Goal: Task Accomplishment & Management: Manage account settings

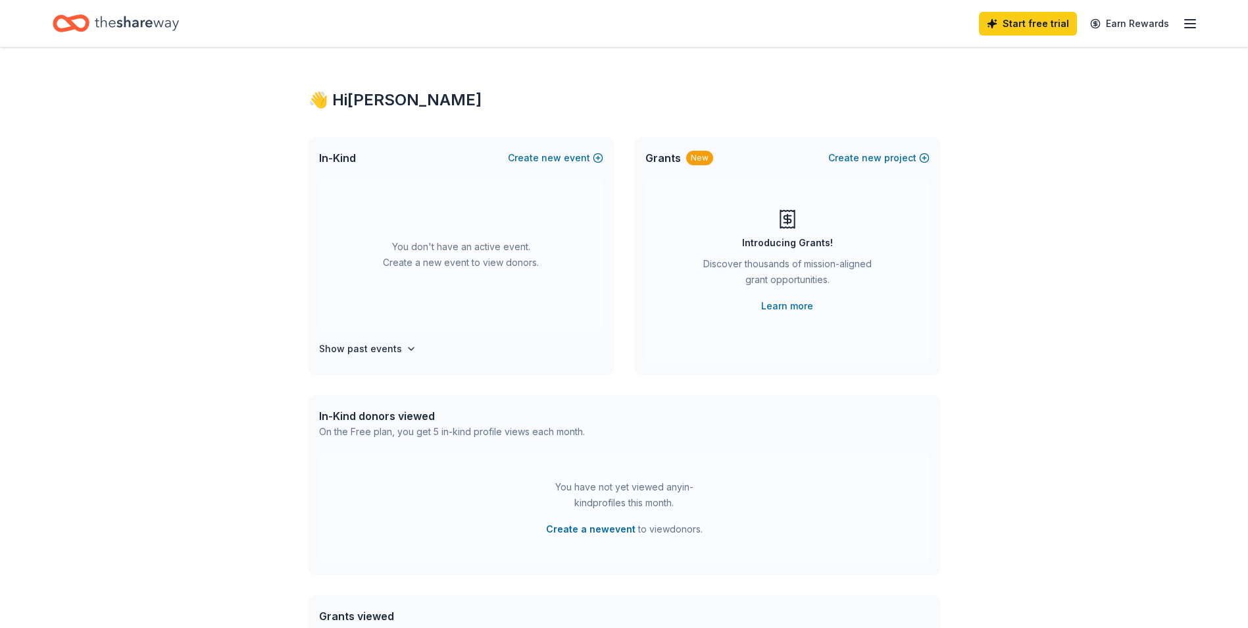
click at [1193, 24] on line "button" at bounding box center [1190, 24] width 11 height 0
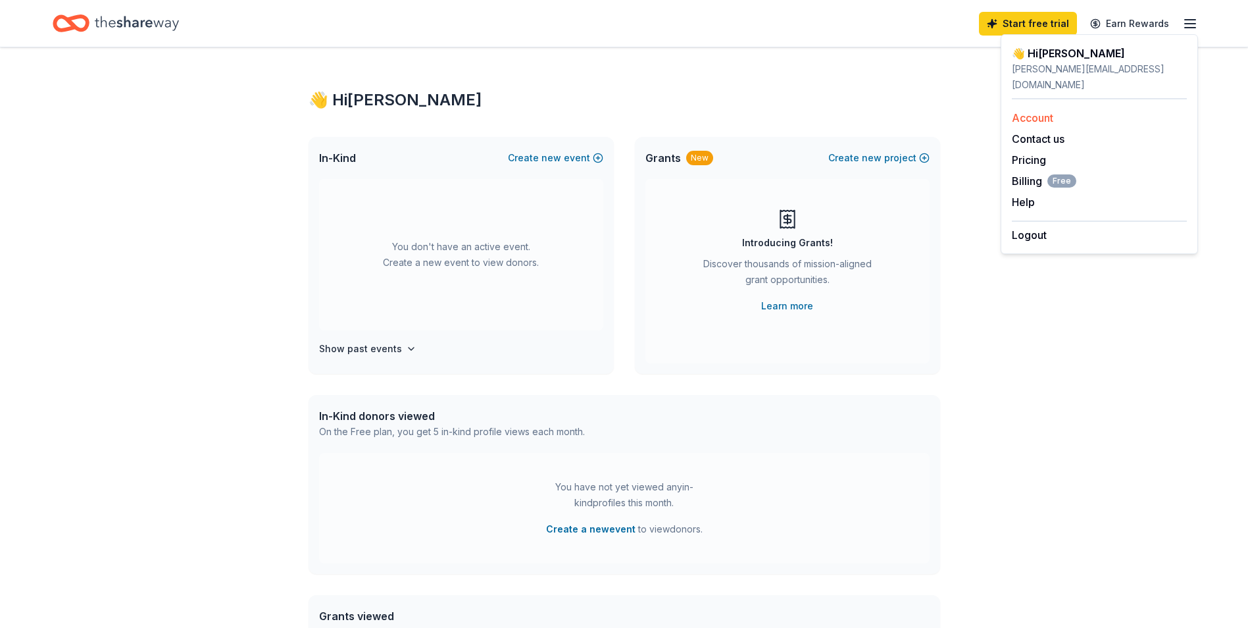
click at [1030, 111] on link "Account" at bounding box center [1032, 117] width 41 height 13
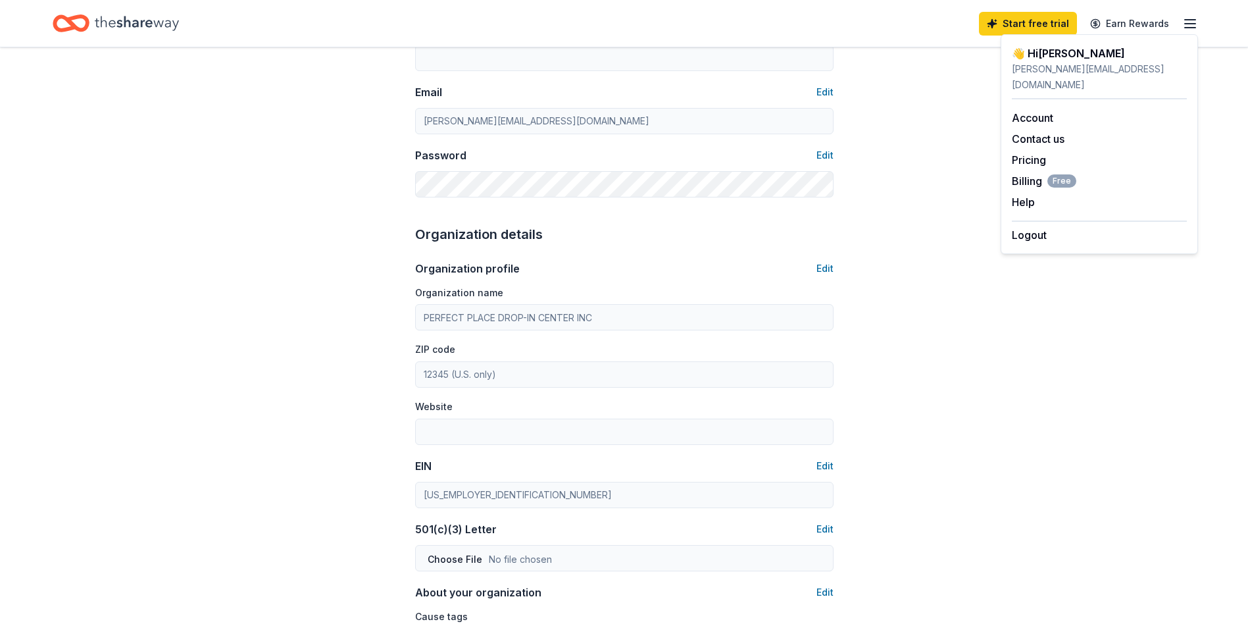
scroll to position [263, 0]
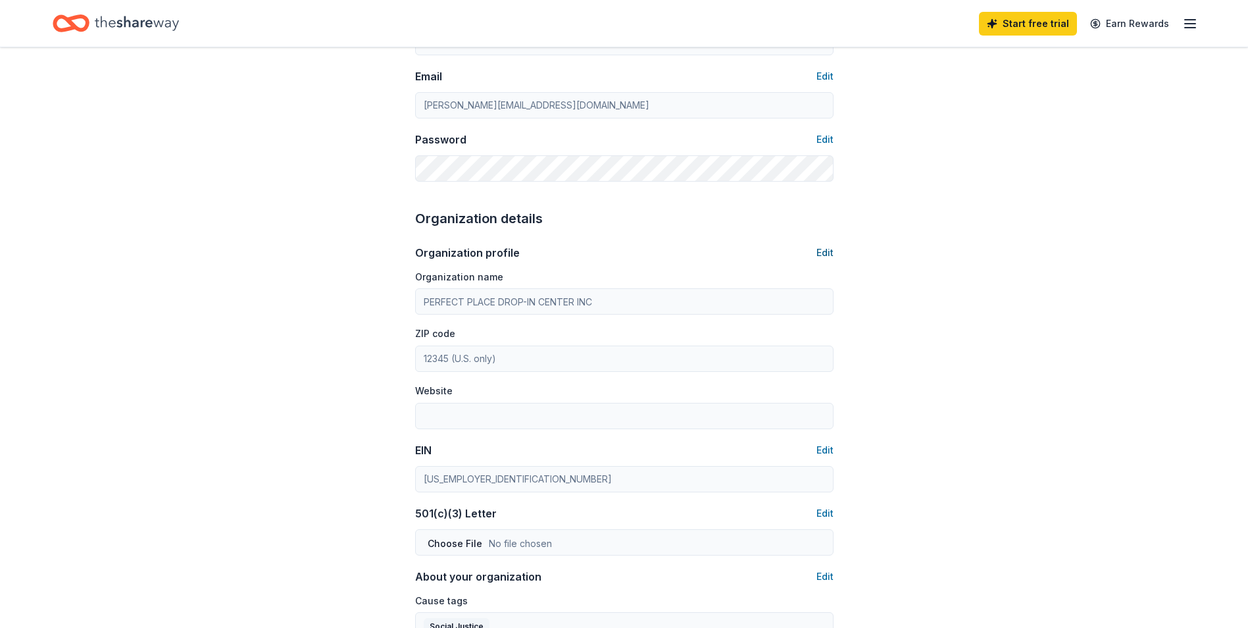
click at [819, 251] on button "Edit" at bounding box center [825, 253] width 17 height 16
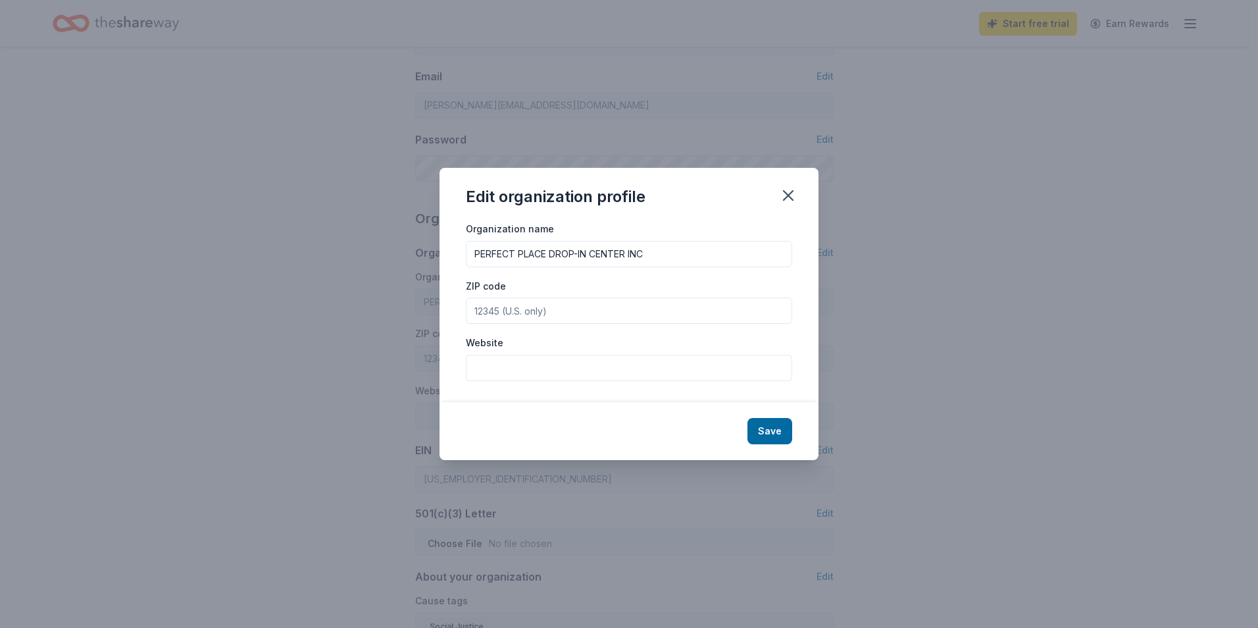
click at [551, 308] on input "ZIP code" at bounding box center [629, 310] width 326 height 26
type input "48195"
click at [727, 369] on input "Website" at bounding box center [629, 368] width 326 height 26
type input "[DOMAIN_NAME]"
click at [769, 431] on button "Save" at bounding box center [770, 431] width 45 height 26
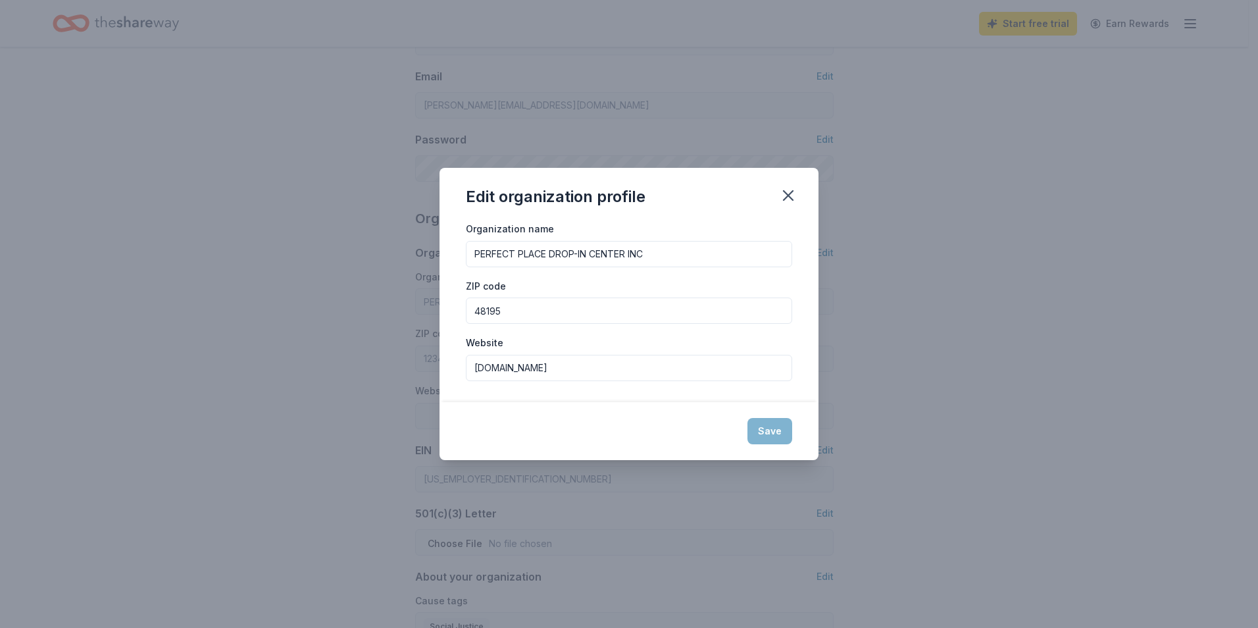
type input "48195"
type input "[DOMAIN_NAME]"
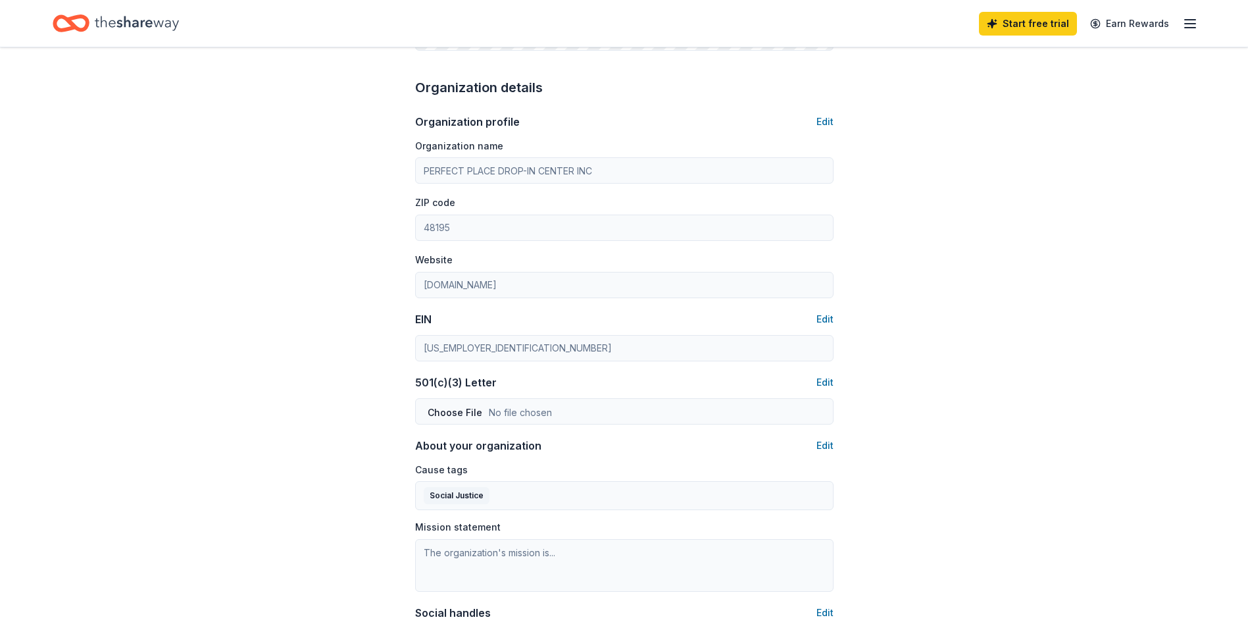
scroll to position [395, 0]
click at [820, 378] on button "Edit" at bounding box center [825, 382] width 17 height 16
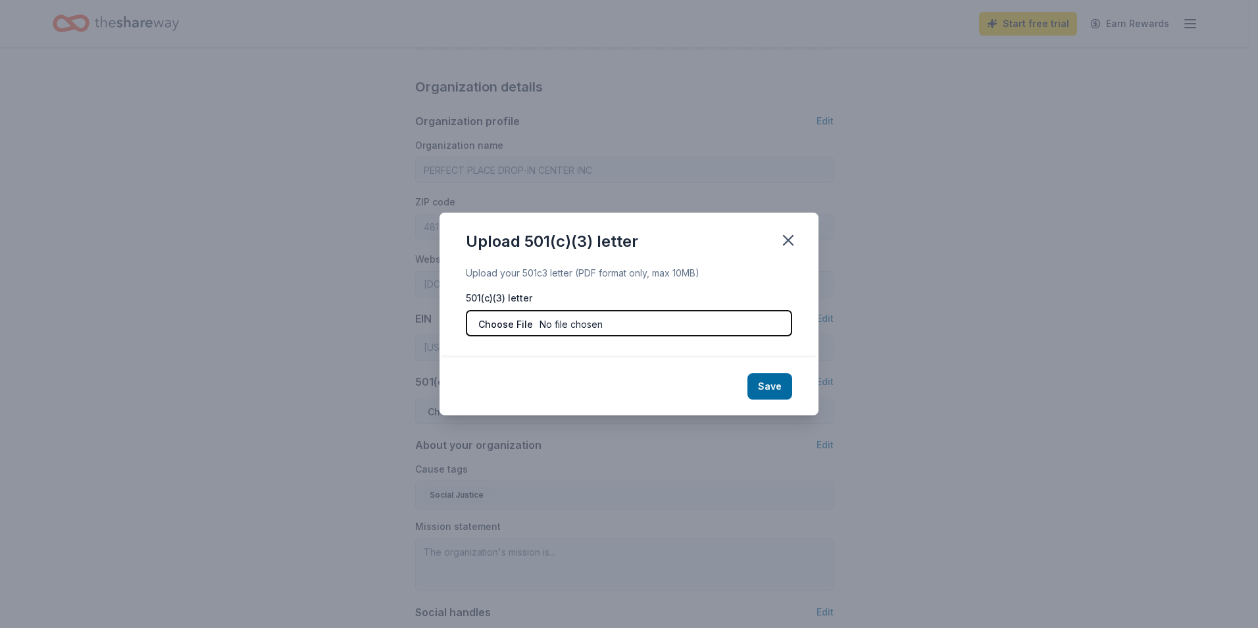
click at [512, 327] on input "file" at bounding box center [629, 323] width 326 height 26
type input "C:\fakepath\tax payer id certificate.pdf"
click at [582, 325] on input "file" at bounding box center [629, 323] width 326 height 26
click at [579, 317] on input "file" at bounding box center [629, 323] width 326 height 26
type input "C:\fakepath\tax payer id certificate.pdf"
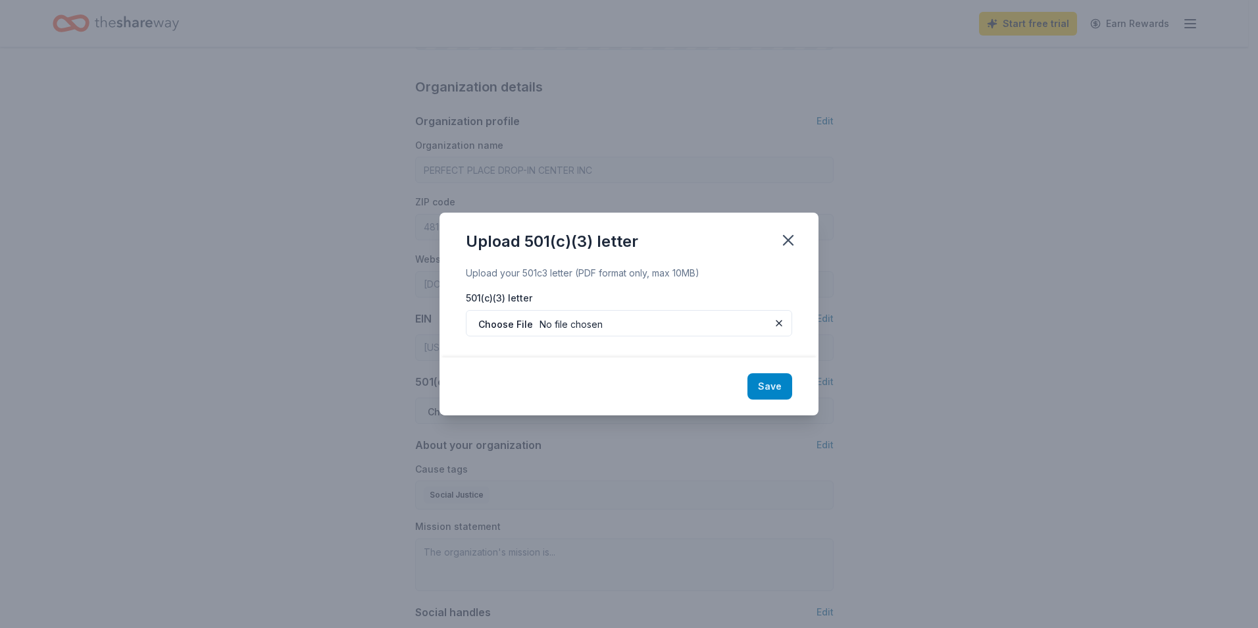
click at [770, 384] on button "Save" at bounding box center [770, 386] width 45 height 26
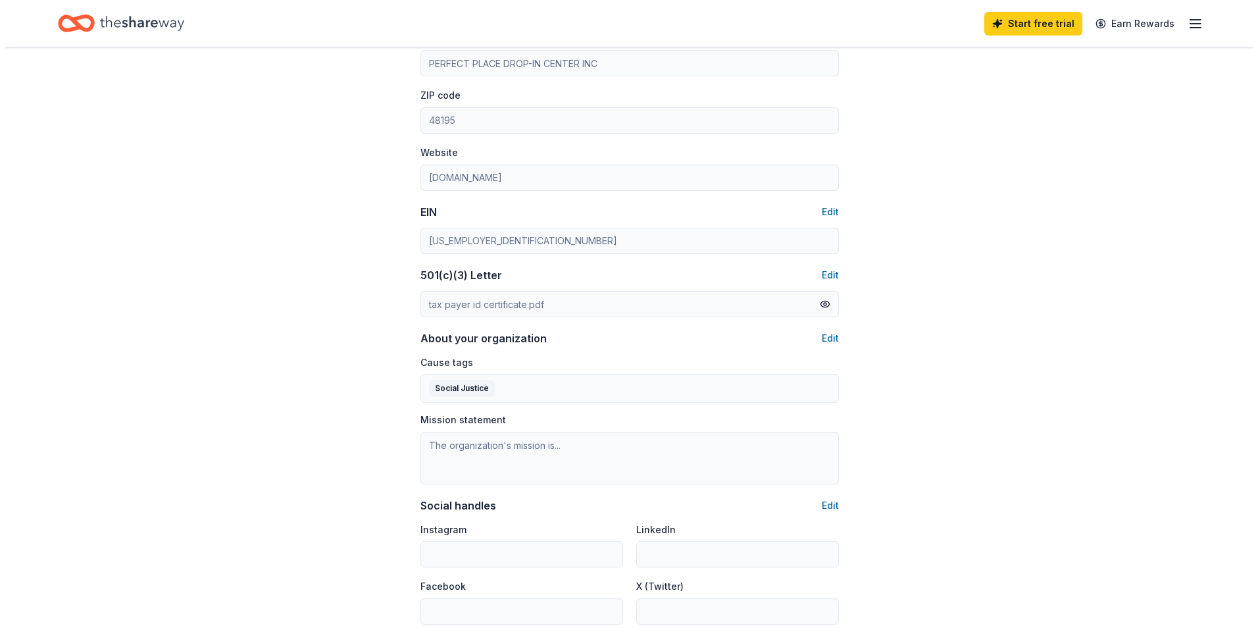
scroll to position [526, 0]
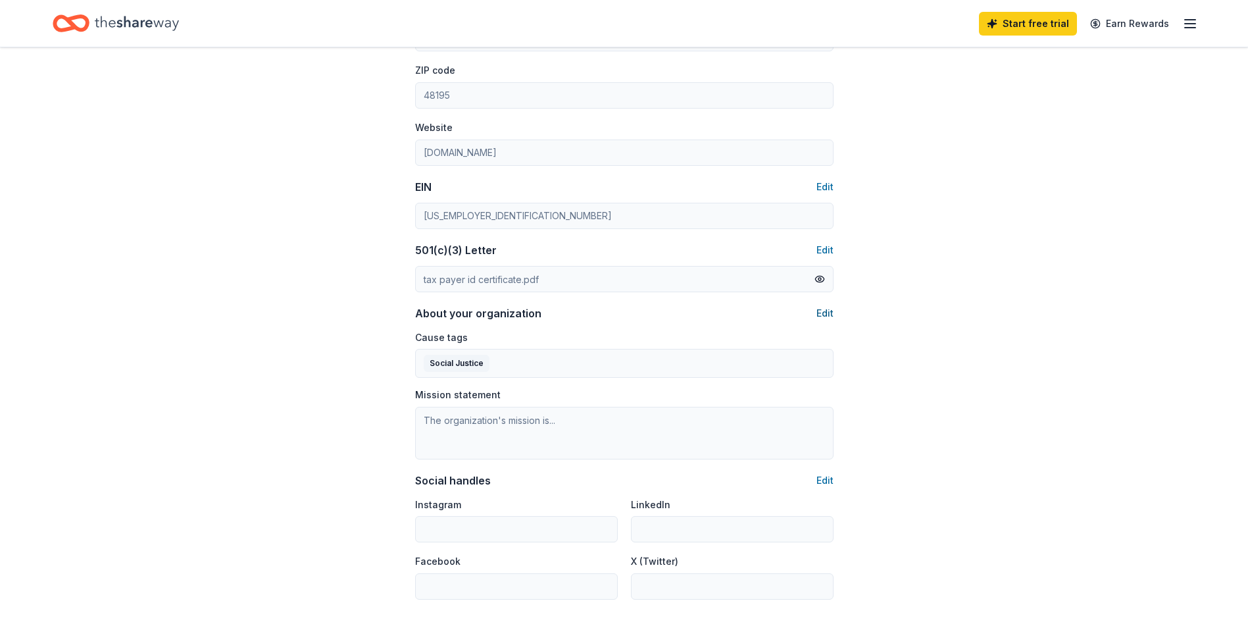
click at [819, 320] on button "Edit" at bounding box center [825, 313] width 17 height 16
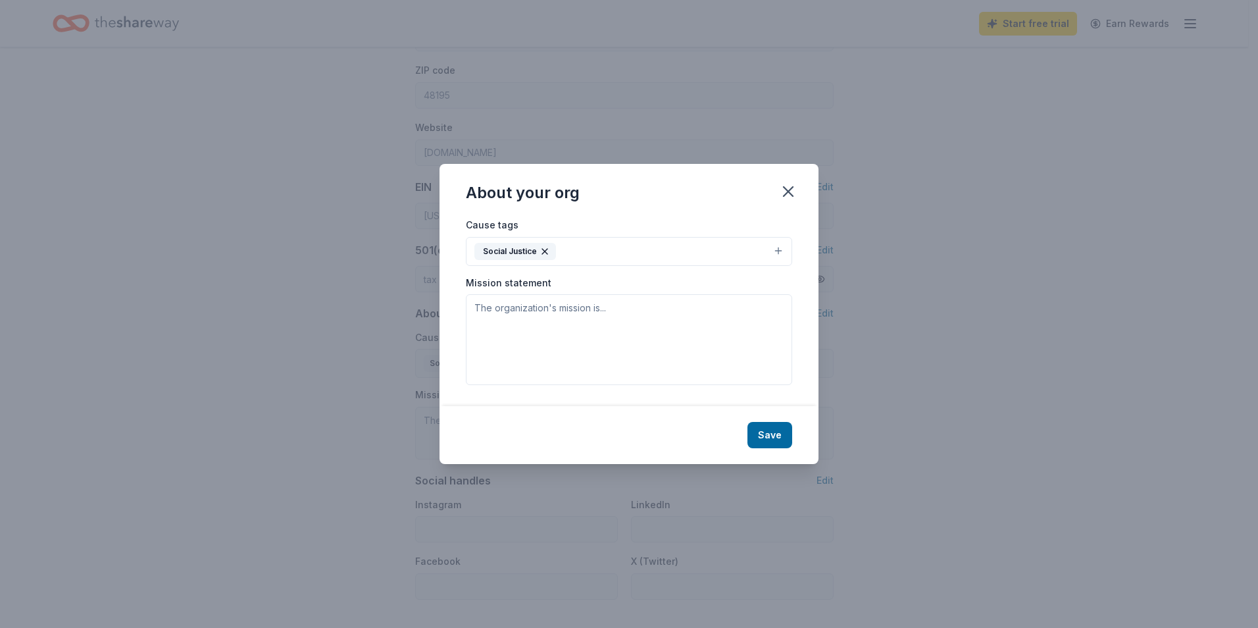
click at [546, 249] on icon "button" at bounding box center [544, 251] width 5 height 5
click at [569, 248] on button "Select" at bounding box center [629, 252] width 326 height 28
click at [564, 251] on button "Select" at bounding box center [629, 252] width 326 height 28
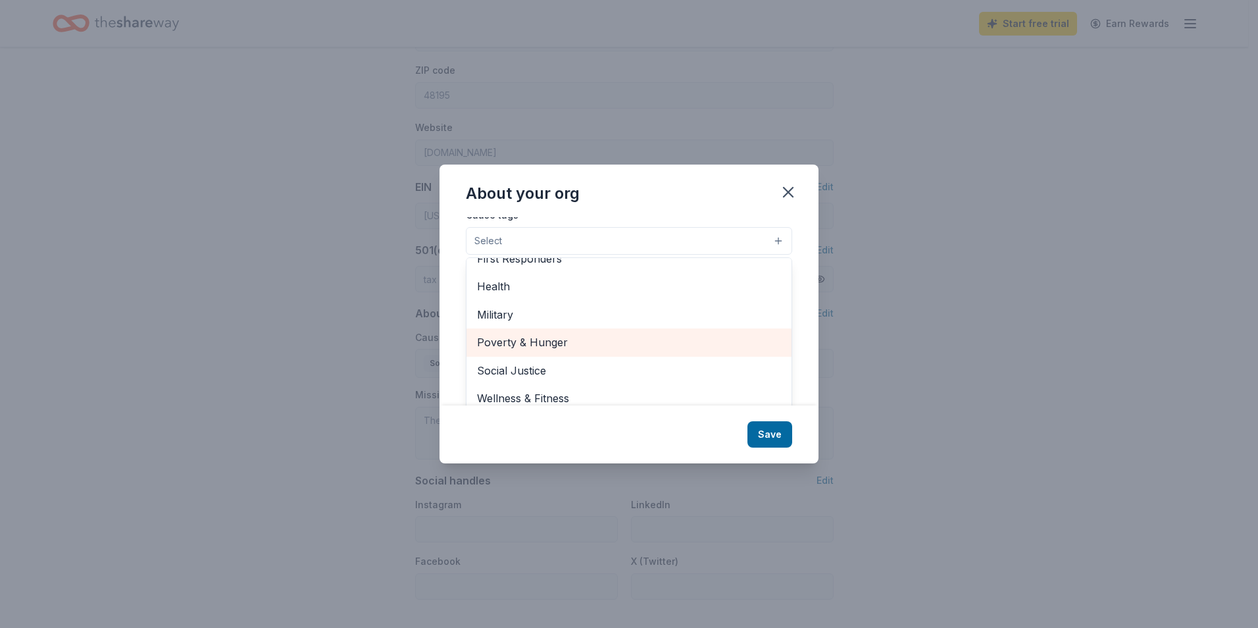
scroll to position [20, 0]
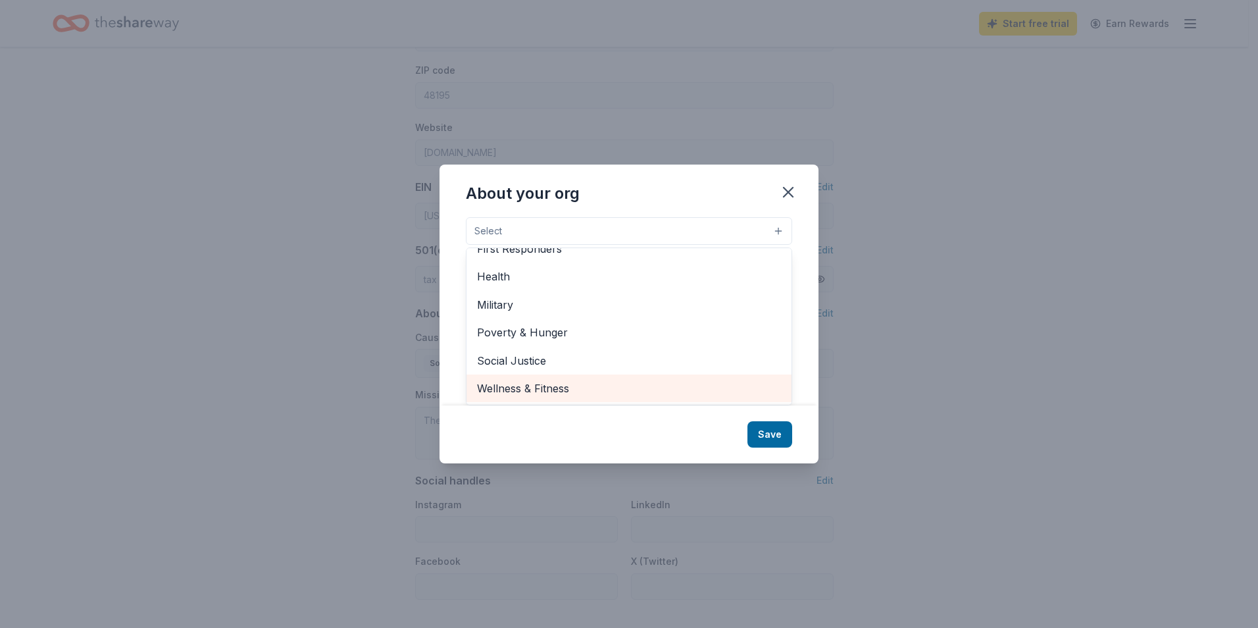
click at [649, 386] on span "Wellness & Fitness" at bounding box center [629, 388] width 304 height 17
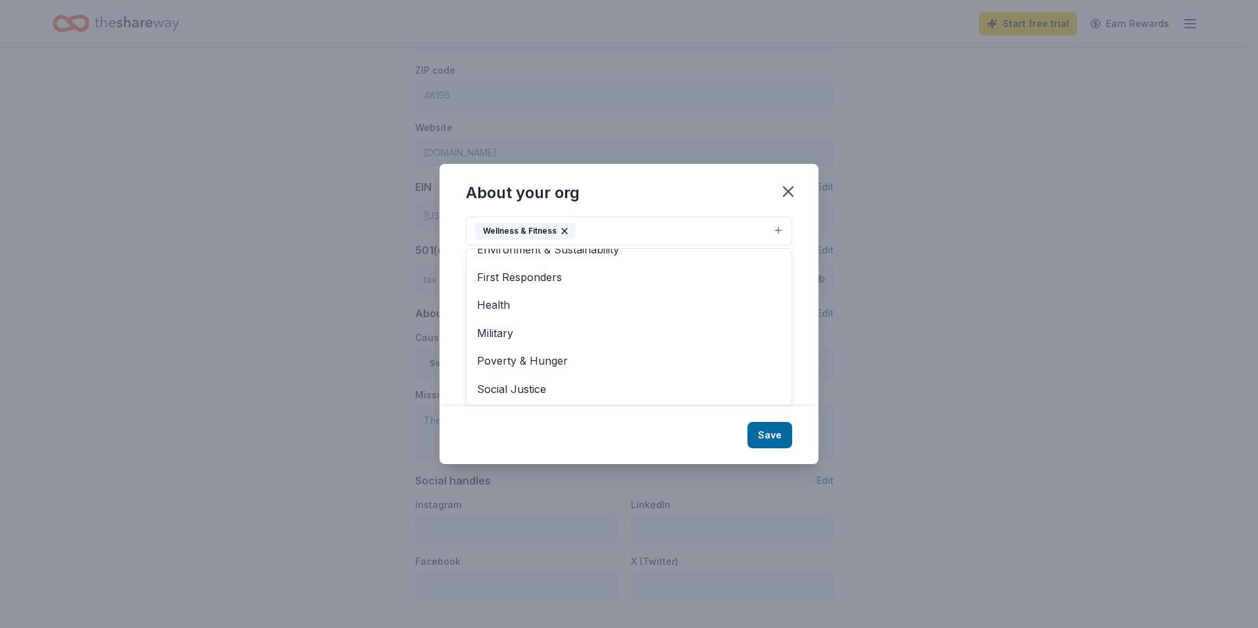
click at [767, 436] on div "About your org Cause tags Wellness & Fitness Animals Art & Culture Children Dis…" at bounding box center [629, 314] width 379 height 300
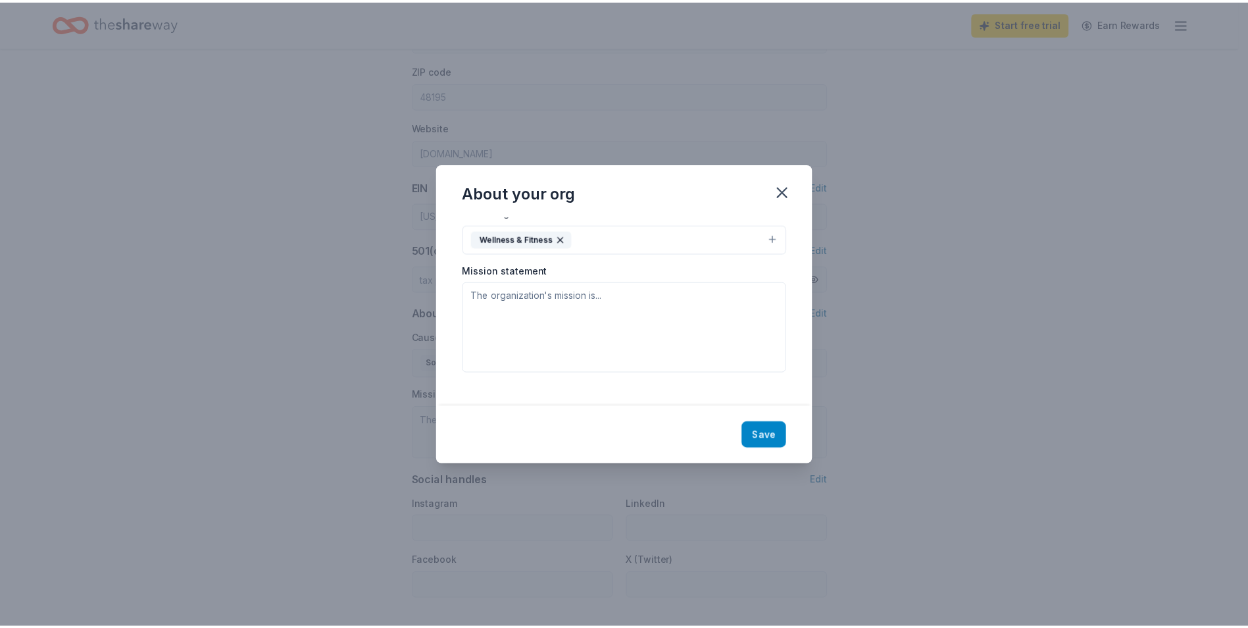
scroll to position [0, 0]
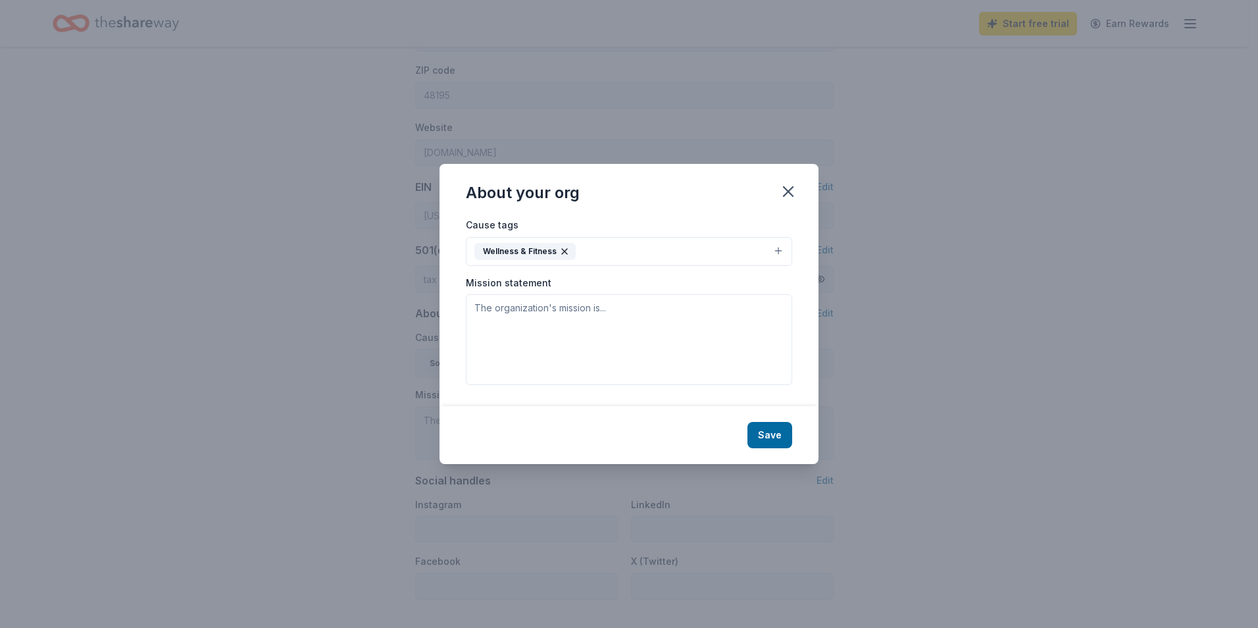
drag, startPoint x: 785, startPoint y: 186, endPoint x: 696, endPoint y: 77, distance: 141.2
click at [784, 186] on icon "button" at bounding box center [788, 191] width 18 height 18
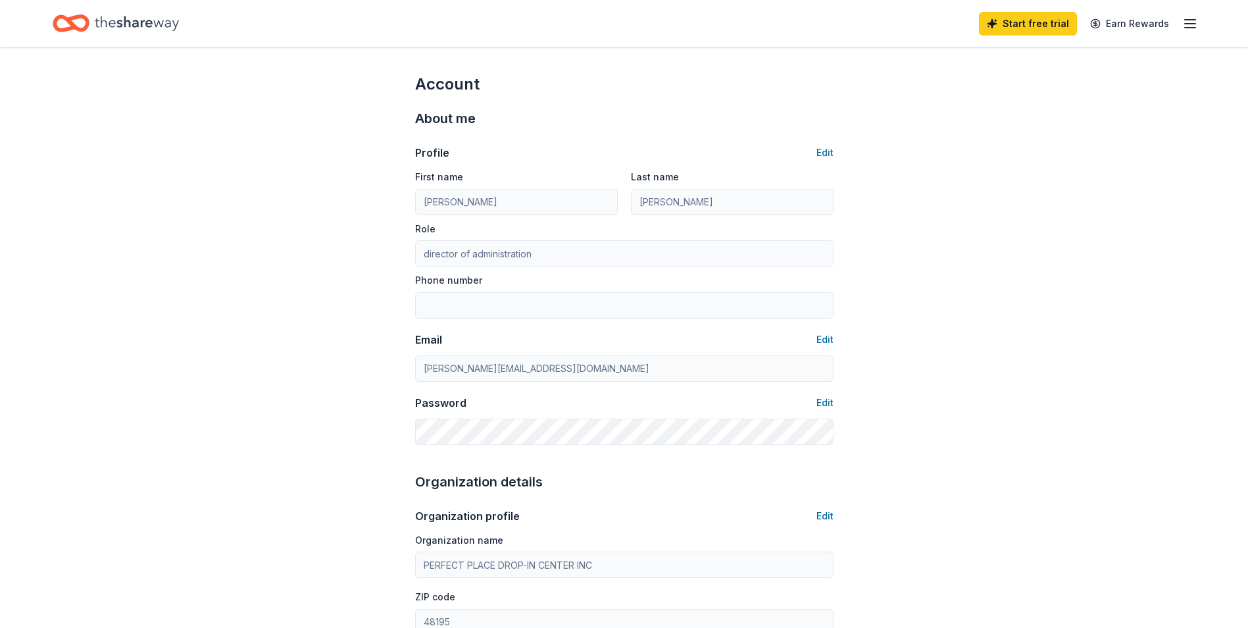
click at [1186, 21] on icon "button" at bounding box center [1190, 24] width 16 height 16
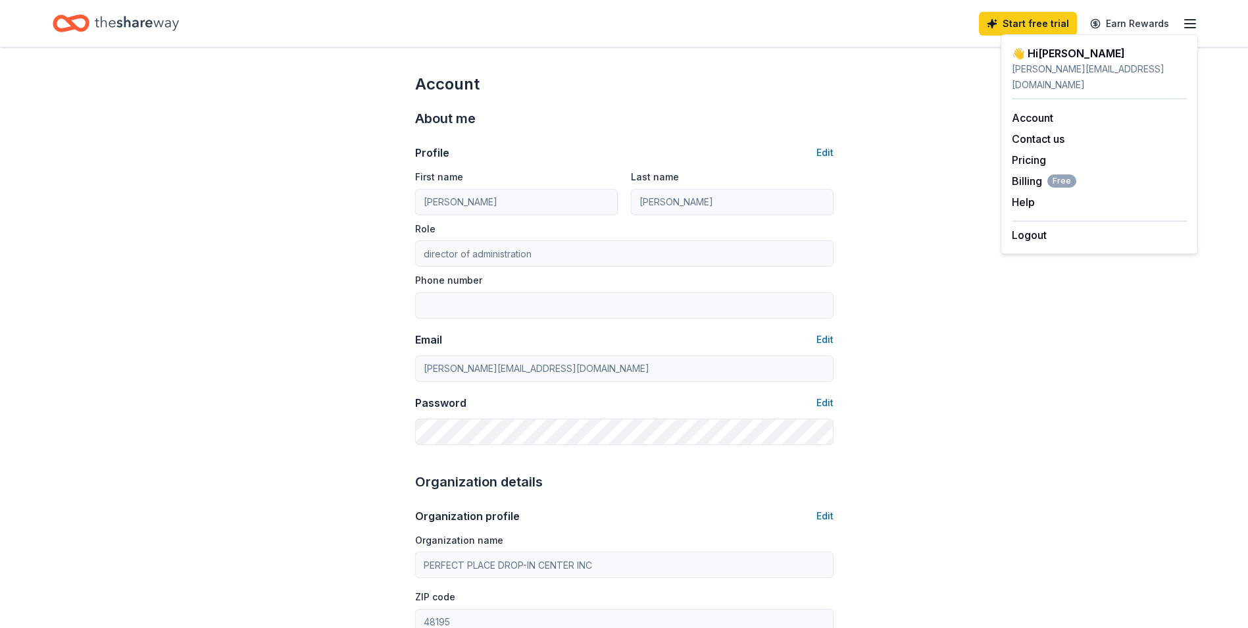
click at [1030, 290] on div "Account About me Profile Edit First name [PERSON_NAME] Last name [PERSON_NAME] …" at bounding box center [624, 635] width 1248 height 1176
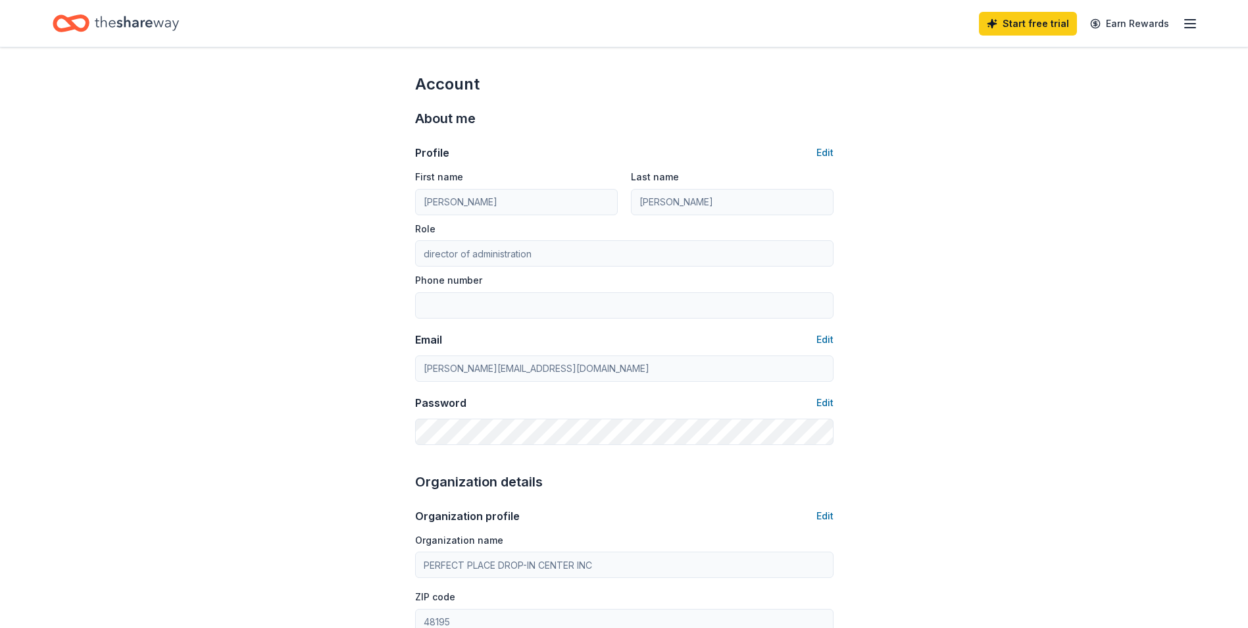
click at [136, 24] on icon "Home" at bounding box center [137, 23] width 84 height 27
